Goal: Transaction & Acquisition: Purchase product/service

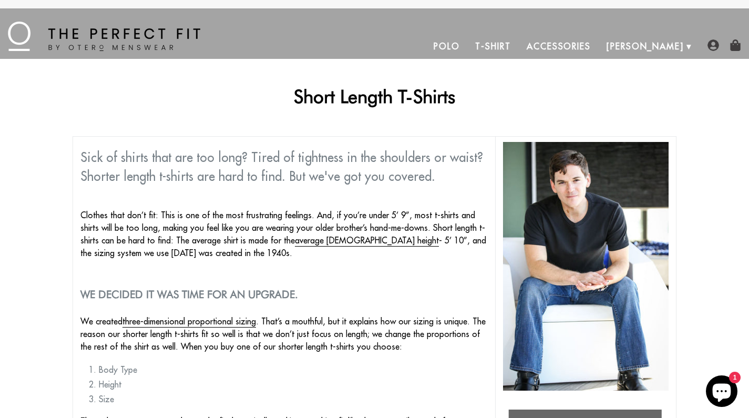
click at [518, 43] on link "T-Shirt" at bounding box center [492, 46] width 51 height 25
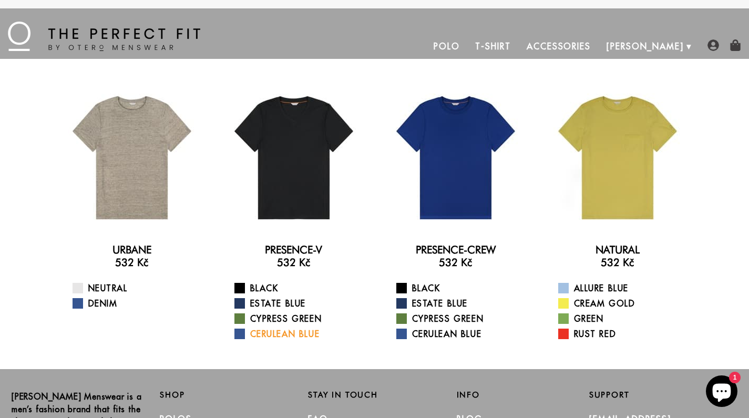
click at [266, 333] on link "Cerulean Blue" at bounding box center [300, 334] width 132 height 13
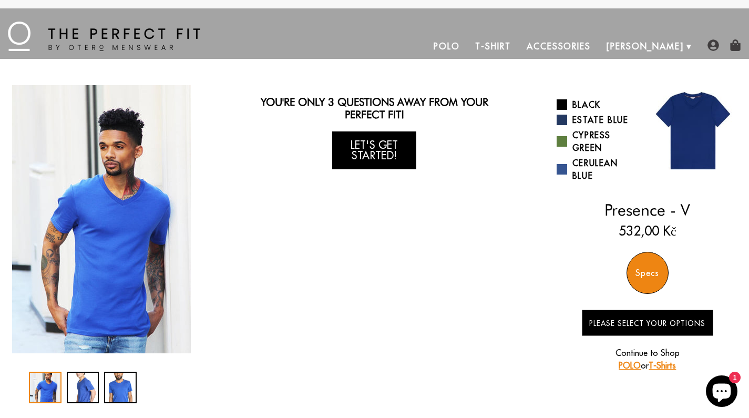
click at [382, 156] on link "Let's Get Started!" at bounding box center [374, 150] width 84 height 38
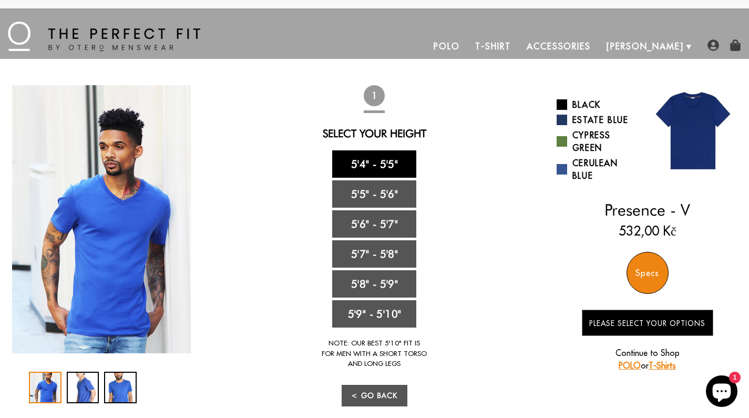
click at [389, 154] on link "5'4" - 5'5"" at bounding box center [374, 163] width 84 height 27
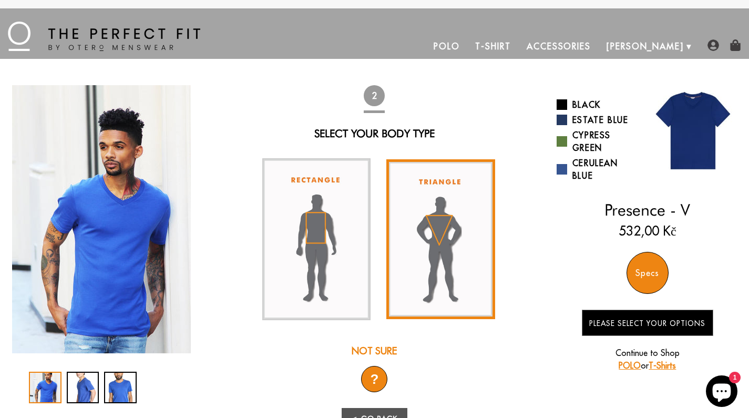
click at [442, 229] on img at bounding box center [440, 239] width 109 height 160
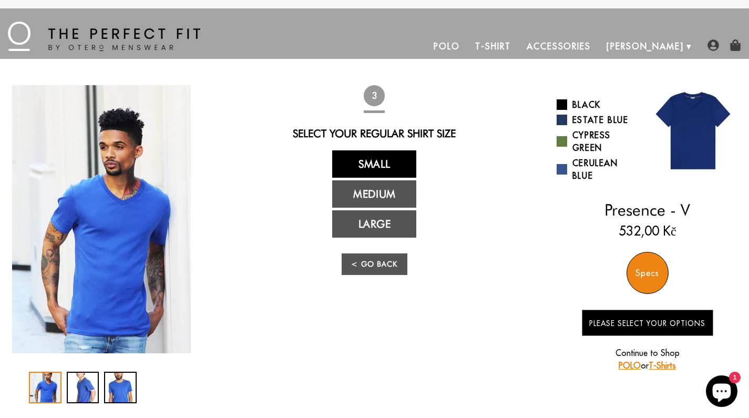
click at [381, 159] on link "Small" at bounding box center [374, 163] width 84 height 27
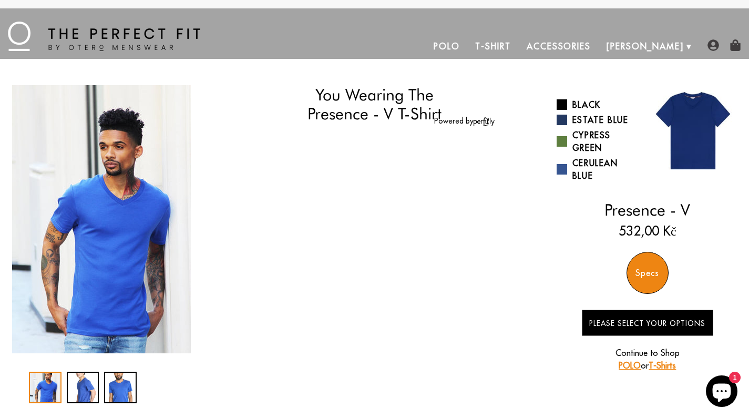
select select "triangle"
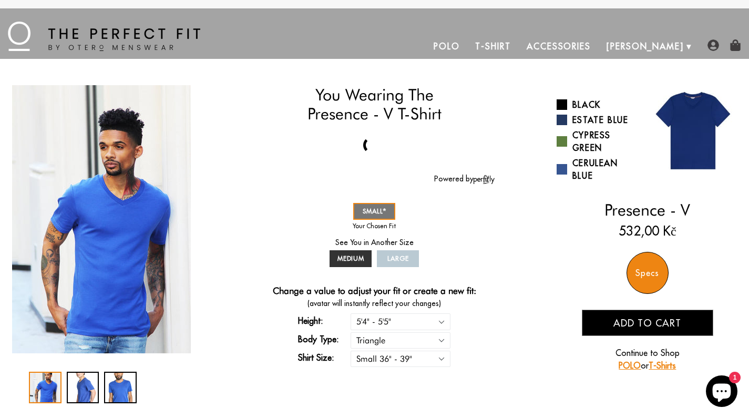
click at [373, 150] on div at bounding box center [372, 145] width 23 height 23
click at [468, 46] on link "Polo" at bounding box center [447, 46] width 42 height 25
